Goal: Check status: Check status

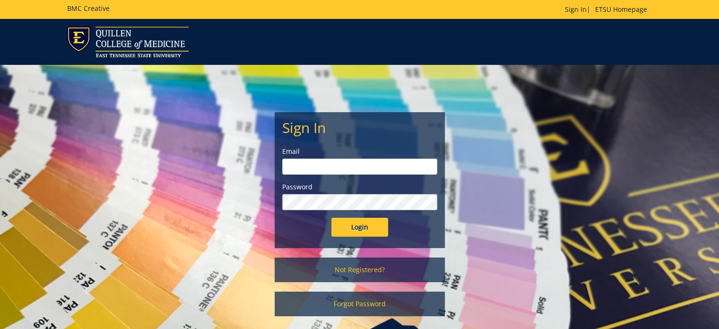
type input "[PERSON_NAME][EMAIL_ADDRESS][DOMAIN_NAME]"
click at [359, 225] on input "Login" at bounding box center [360, 227] width 57 height 19
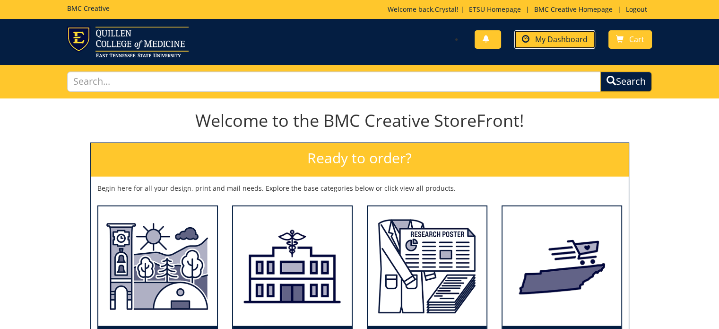
click at [552, 37] on span "My Dashboard" at bounding box center [561, 39] width 52 height 10
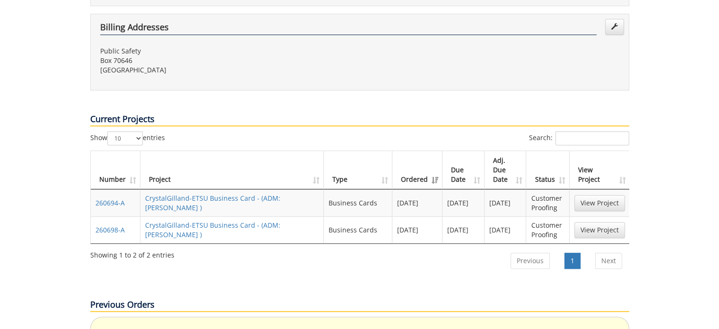
scroll to position [378, 0]
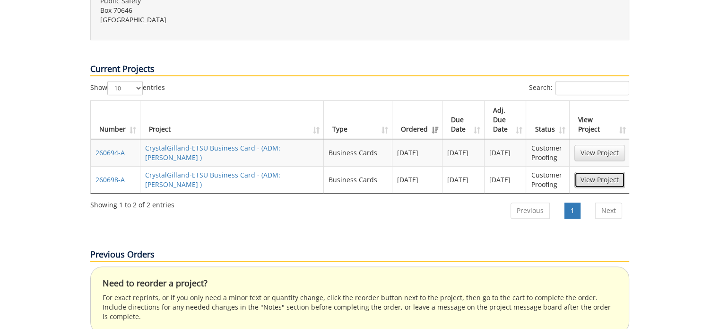
click at [591, 172] on link "View Project" at bounding box center [600, 180] width 51 height 16
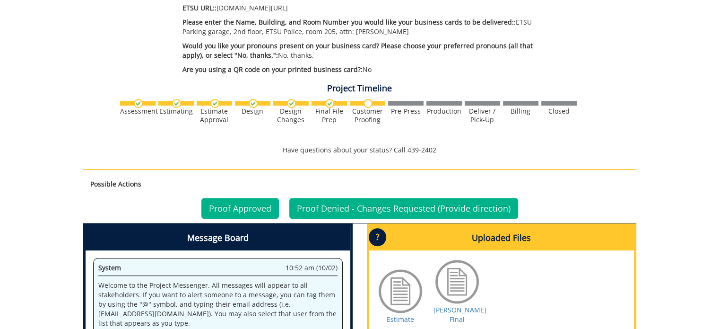
scroll to position [520, 0]
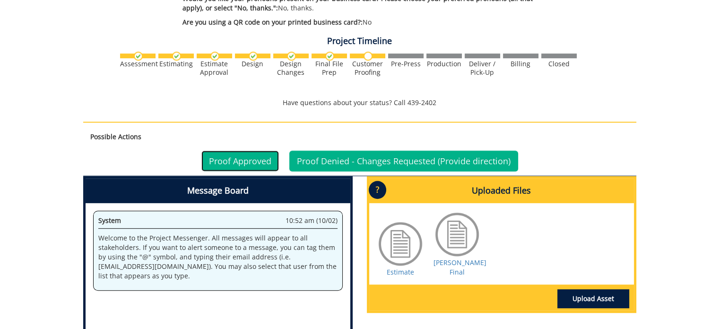
click at [230, 151] on link "Proof Approved" at bounding box center [240, 160] width 78 height 21
